Goal: Information Seeking & Learning: Find specific fact

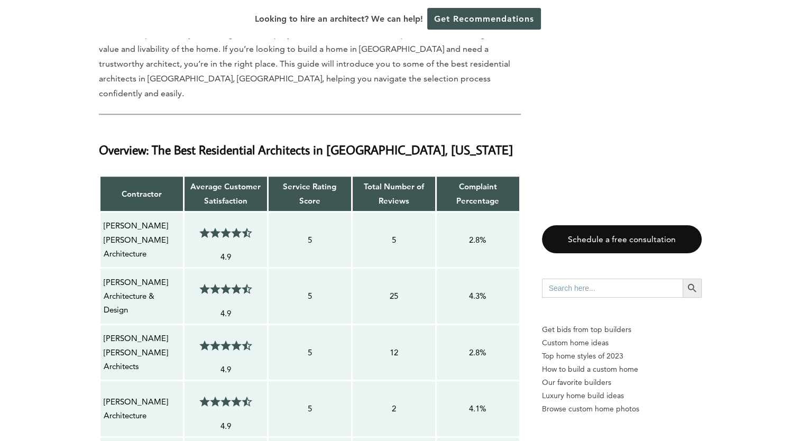
scroll to position [700, 0]
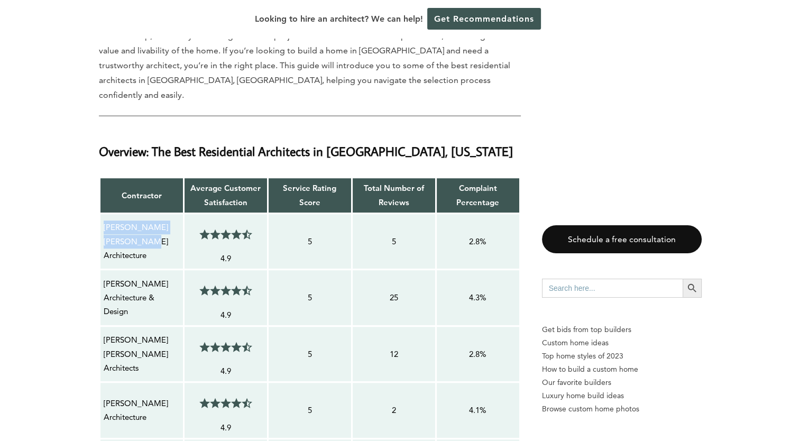
drag, startPoint x: 152, startPoint y: 209, endPoint x: 103, endPoint y: 193, distance: 52.0
click at [104, 220] on p "[PERSON_NAME] [PERSON_NAME] Architecture" at bounding box center [142, 241] width 76 height 42
copy p "[PERSON_NAME] [PERSON_NAME] Architecture"
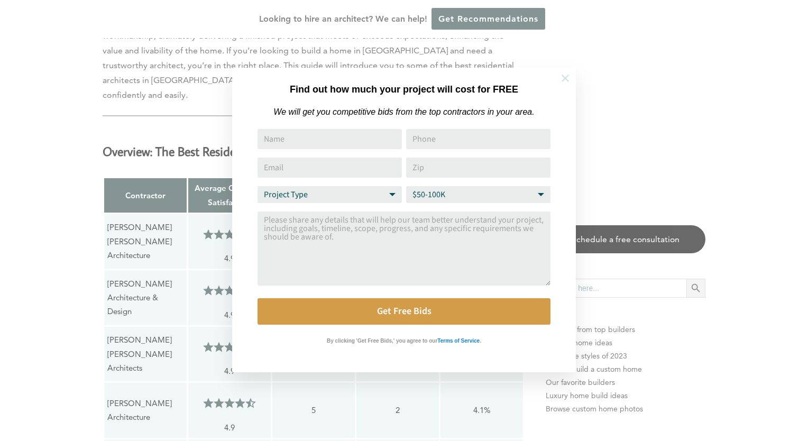
click at [566, 81] on icon at bounding box center [565, 78] width 12 height 12
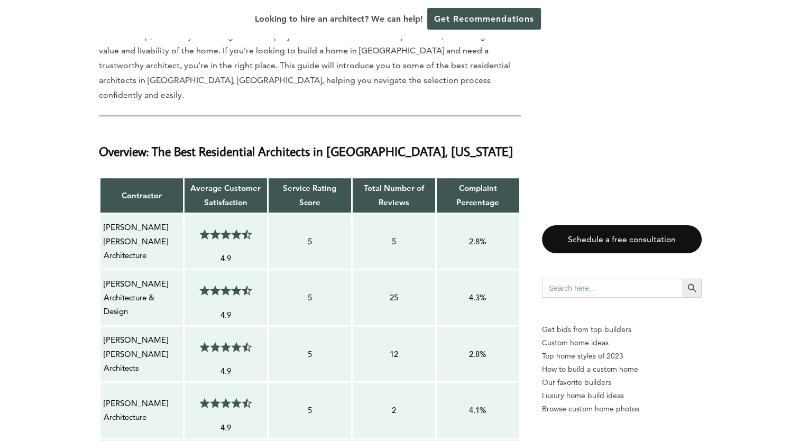
drag, startPoint x: 148, startPoint y: 272, endPoint x: 103, endPoint y: 249, distance: 50.8
click at [104, 277] on p "[PERSON_NAME] Architecture & Design" at bounding box center [142, 298] width 76 height 42
copy p "[PERSON_NAME] Architecture & Design"
click at [144, 333] on p "[PERSON_NAME] [PERSON_NAME] Architects" at bounding box center [142, 354] width 76 height 42
drag, startPoint x: 146, startPoint y: 318, endPoint x: 101, endPoint y: 308, distance: 46.0
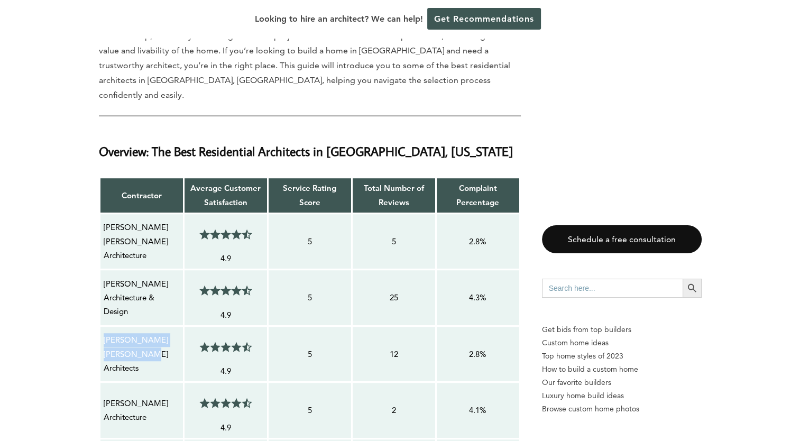
click at [101, 326] on td "[PERSON_NAME] [PERSON_NAME] Architects" at bounding box center [141, 354] width 84 height 57
copy p "[PERSON_NAME] [PERSON_NAME] Architects"
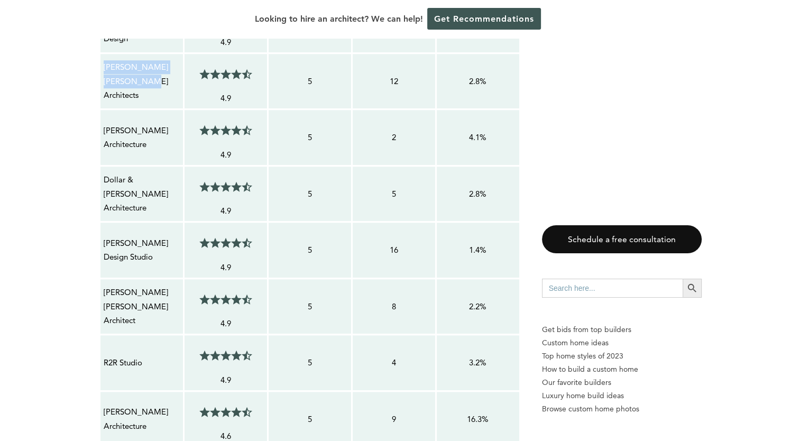
scroll to position [978, 0]
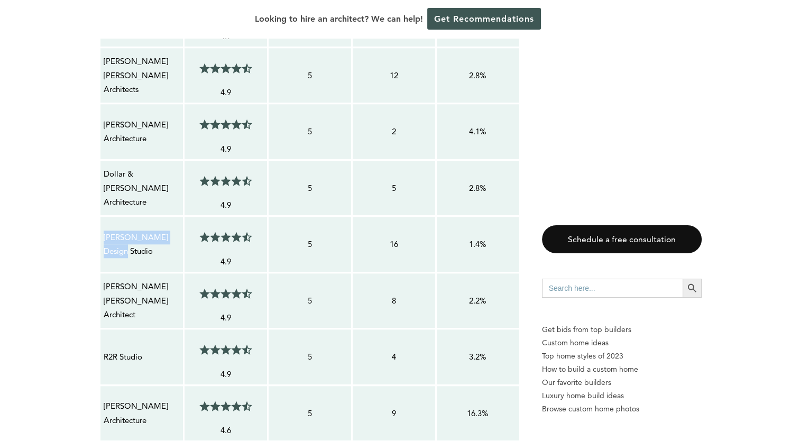
drag, startPoint x: 179, startPoint y: 202, endPoint x: 104, endPoint y: 201, distance: 75.1
click at [104, 230] on p "[PERSON_NAME] Design Studio" at bounding box center [142, 244] width 76 height 28
copy p "[PERSON_NAME] Design Studio"
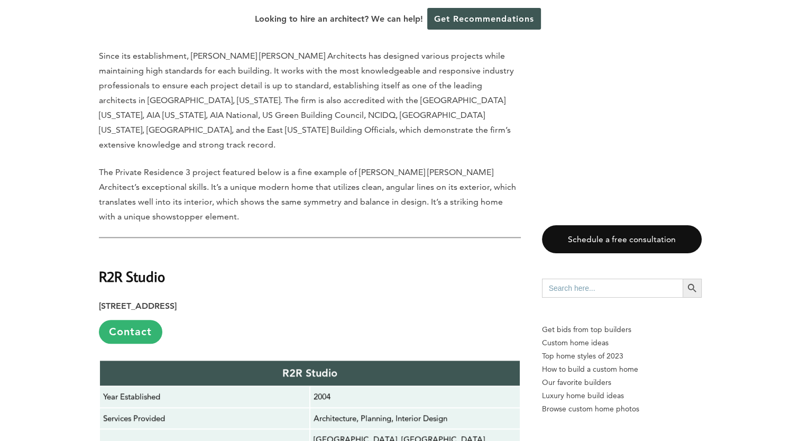
scroll to position [5030, 0]
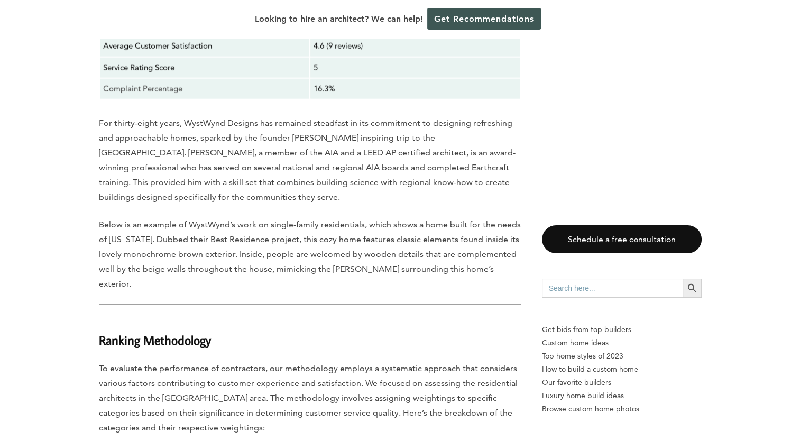
scroll to position [6649, 0]
